Goal: Find specific page/section

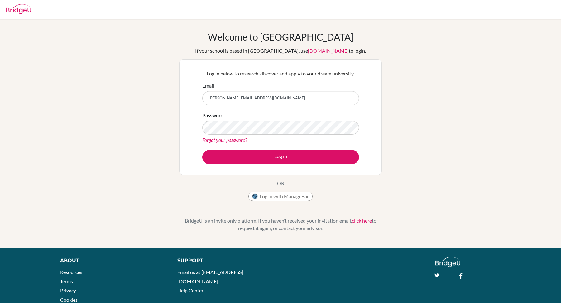
click at [202, 150] on button "Log in" at bounding box center [280, 157] width 157 height 14
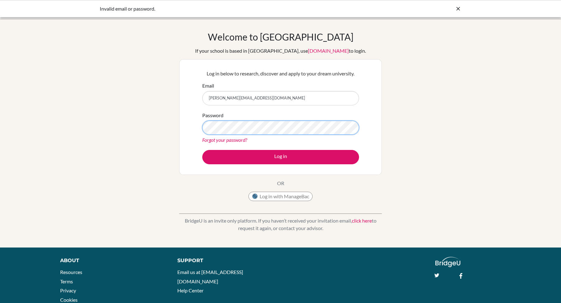
click at [202, 150] on button "Log in" at bounding box center [280, 157] width 157 height 14
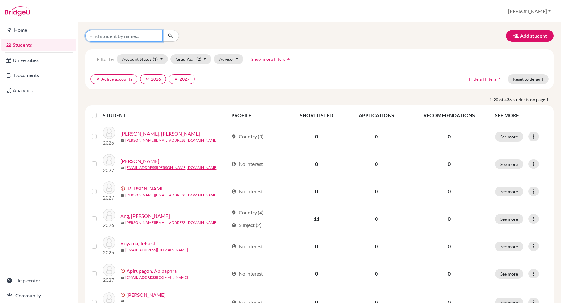
click at [141, 38] on input "Find student by name..." at bounding box center [123, 36] width 77 height 12
type input "ahjeong"
click button "submit" at bounding box center [170, 36] width 17 height 12
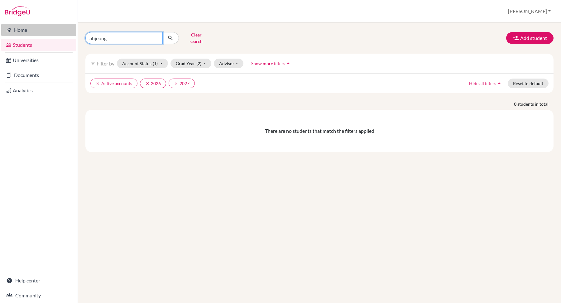
drag, startPoint x: 145, startPoint y: 39, endPoint x: 63, endPoint y: 33, distance: 81.9
click at [63, 33] on div "Home Students Universities Documents Analytics Help center Community Students o…" at bounding box center [280, 151] width 561 height 303
type input "sim"
click button "submit" at bounding box center [170, 38] width 17 height 12
